Goal: Task Accomplishment & Management: Use online tool/utility

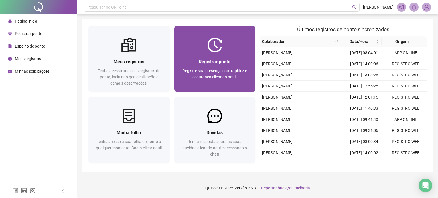
click at [239, 68] on span "Registre sua presença com rapidez e segurança clicando aqui!" at bounding box center [215, 73] width 64 height 11
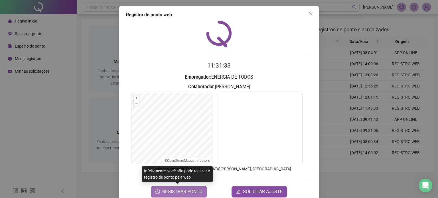
click at [173, 193] on span "REGISTRAR PONTO" at bounding box center [182, 192] width 40 height 7
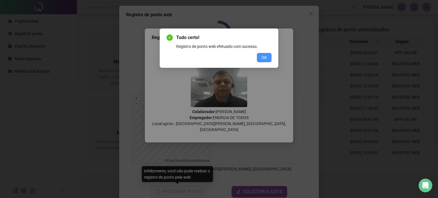
click at [260, 60] on button "OK" at bounding box center [264, 57] width 15 height 9
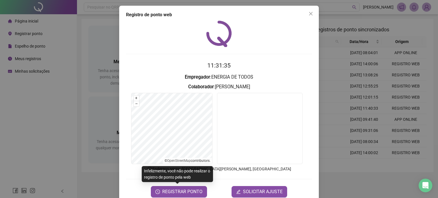
click at [304, 15] on div "Registro de ponto web" at bounding box center [219, 14] width 186 height 7
click at [309, 15] on icon "close" at bounding box center [311, 13] width 5 height 5
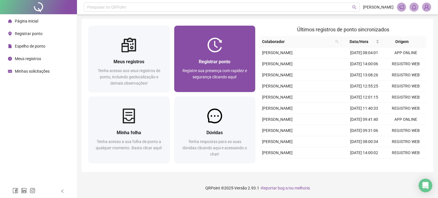
click at [194, 48] on div at bounding box center [214, 45] width 81 height 15
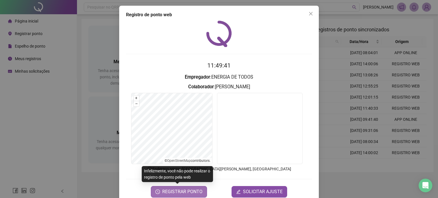
click at [179, 193] on span "REGISTRAR PONTO" at bounding box center [182, 192] width 40 height 7
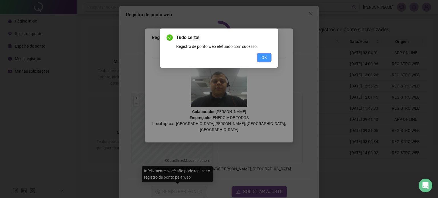
click at [263, 60] on span "OK" at bounding box center [264, 58] width 5 height 6
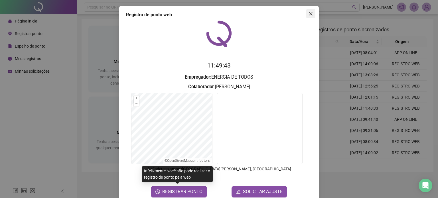
click at [306, 16] on span "Close" at bounding box center [310, 13] width 9 height 5
